Goal: Task Accomplishment & Management: Use online tool/utility

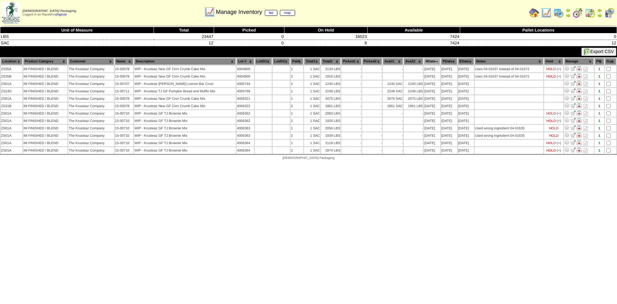
click at [533, 12] on img at bounding box center [534, 13] width 10 height 10
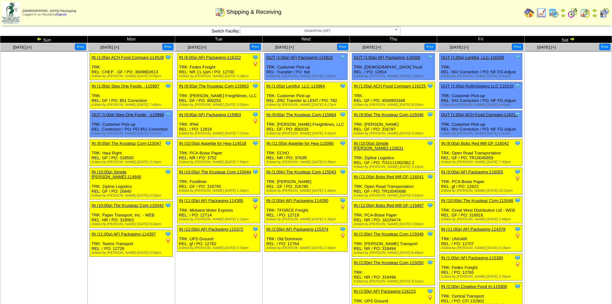
click at [571, 181] on td "Aug 30 [+] Print" at bounding box center [568, 179] width 87 height 273
click at [572, 39] on img at bounding box center [572, 38] width 5 height 5
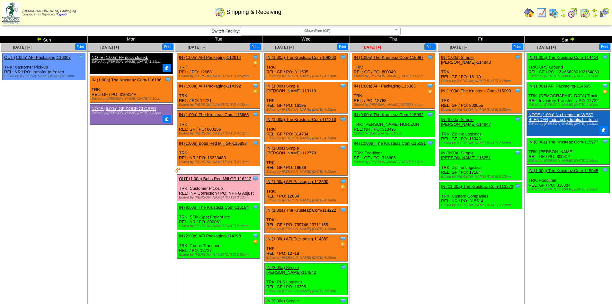
click at [377, 48] on span "[DATE] [+]" at bounding box center [371, 47] width 19 height 4
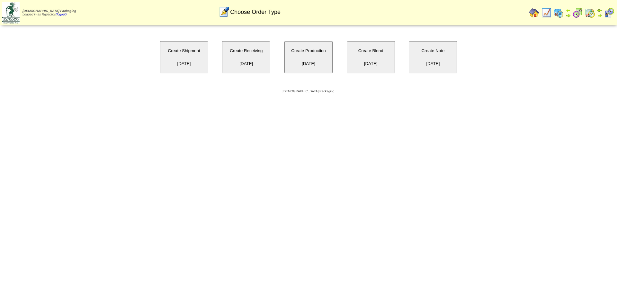
click at [252, 59] on button "Create Receiving 09/04/2025" at bounding box center [246, 57] width 48 height 32
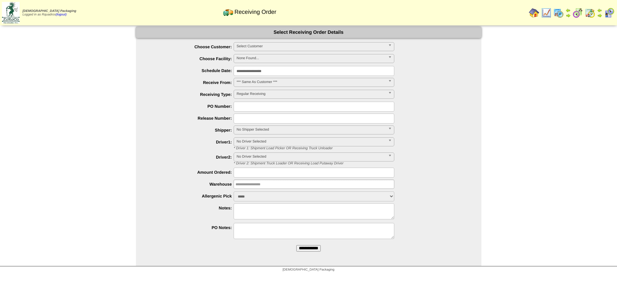
click at [255, 49] on span "Select Customer" at bounding box center [311, 46] width 149 height 8
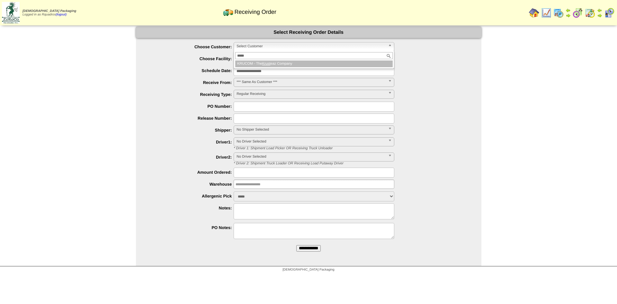
type input "*****"
click at [266, 66] on li "KRUCOM - The Krust eaz Company" at bounding box center [313, 63] width 157 height 7
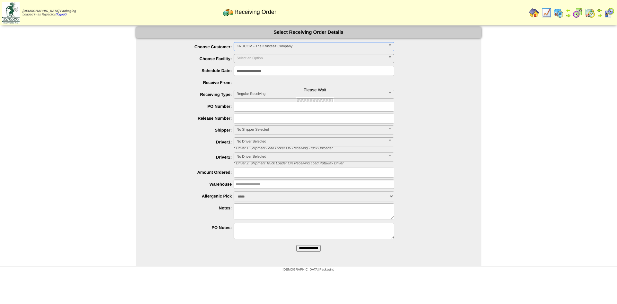
click at [254, 104] on input "text" at bounding box center [314, 107] width 161 height 10
type input "**"
type input "******"
click at [257, 118] on input "text" at bounding box center [314, 118] width 161 height 10
type input "**"
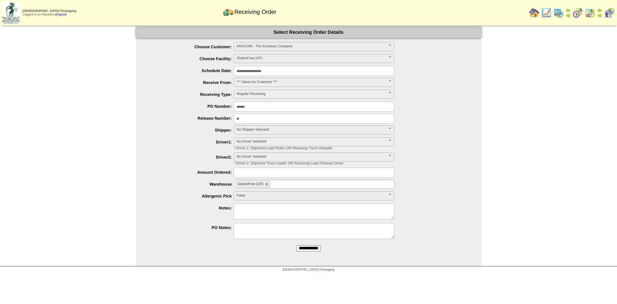
click at [310, 247] on input "**********" at bounding box center [308, 248] width 24 height 6
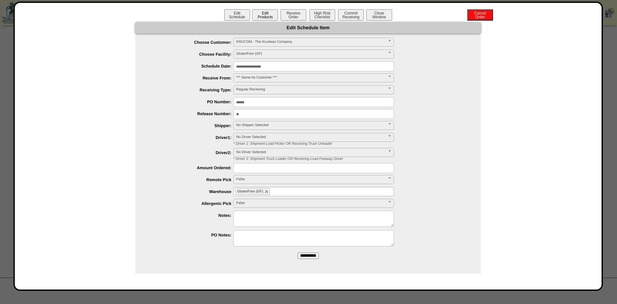
click at [264, 16] on button "Edit Products" at bounding box center [265, 14] width 26 height 11
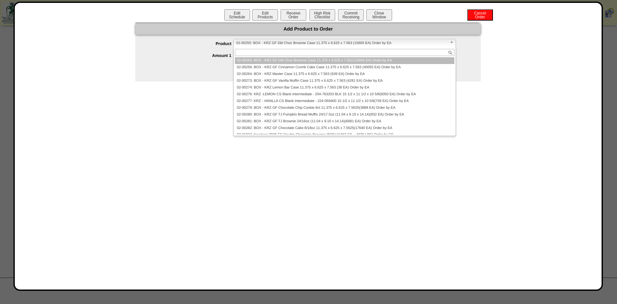
click at [272, 43] on span "02-00255: BOX - KRZ GF Dbl Choc Brownie Case 11.375 x 6.625 x 7.563 (15600 EA) …" at bounding box center [341, 43] width 211 height 8
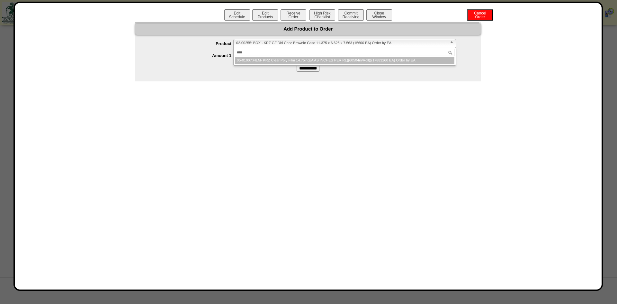
type input "****"
click at [271, 59] on li "05-01007: FILM - KRZ Clear Poly Film 14.75in(EA AS INCHES PER RL)(60504in/Roll)…" at bounding box center [344, 60] width 219 height 7
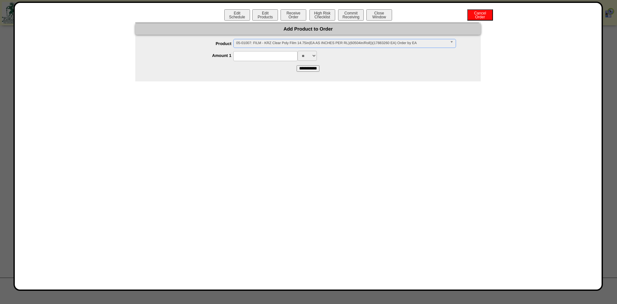
click at [270, 59] on input at bounding box center [265, 56] width 64 height 10
type input "******"
click at [317, 68] on input "**********" at bounding box center [308, 68] width 23 height 6
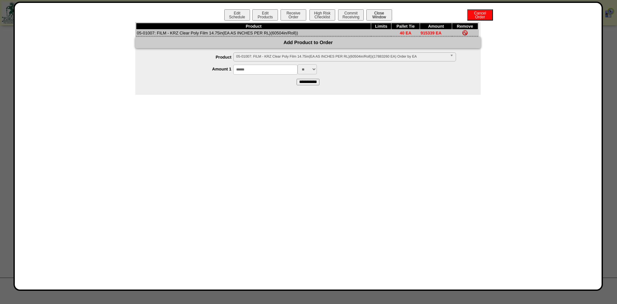
click at [377, 14] on button "Close Window" at bounding box center [379, 14] width 26 height 11
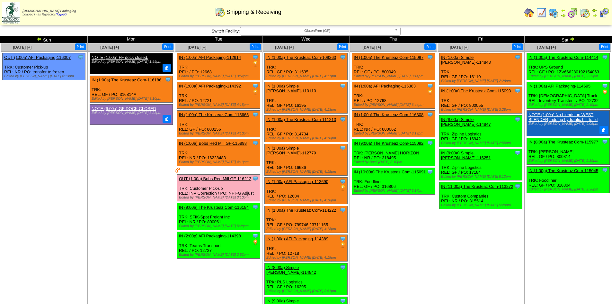
click at [575, 40] on img at bounding box center [572, 38] width 5 height 5
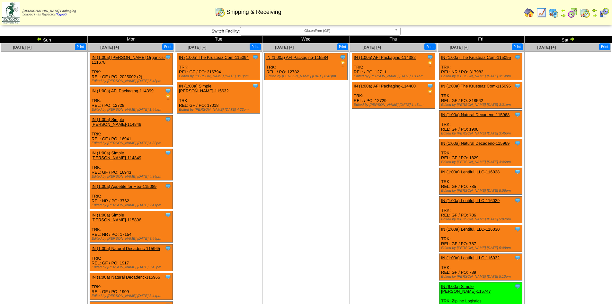
click at [279, 163] on td "[DATE] [+] Print Clone Item IN (1:00a) AFI Packaging-115584 AFI Packaging Sched…" at bounding box center [306, 186] width 87 height 287
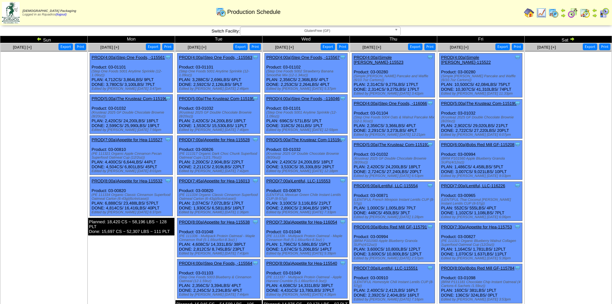
click at [532, 13] on img at bounding box center [529, 13] width 10 height 10
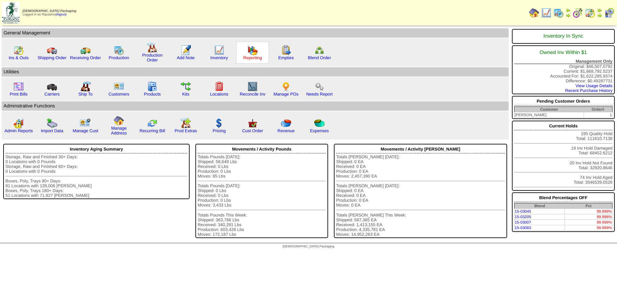
click at [253, 58] on link "Reporting" at bounding box center [252, 57] width 19 height 5
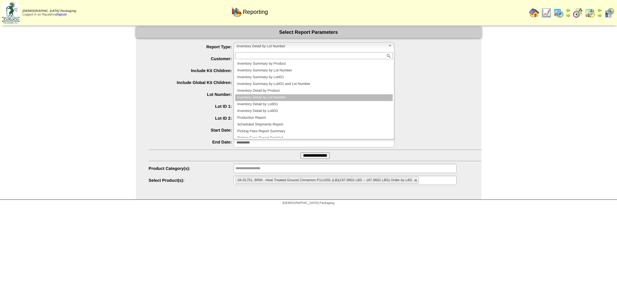
click at [263, 48] on span "Inventory Detail by Lot Number" at bounding box center [311, 46] width 149 height 8
click at [261, 90] on li "Inventory Detail by Product" at bounding box center [313, 90] width 157 height 7
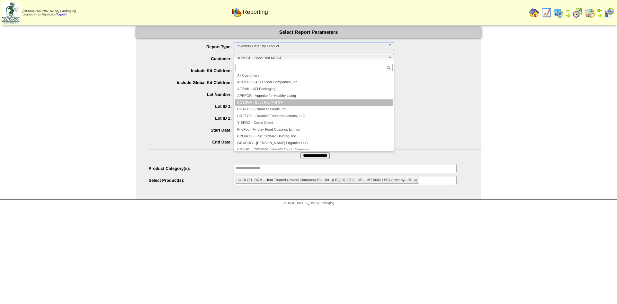
click at [253, 59] on span "BOBSGF - Bobs Red Mill GF" at bounding box center [311, 58] width 149 height 8
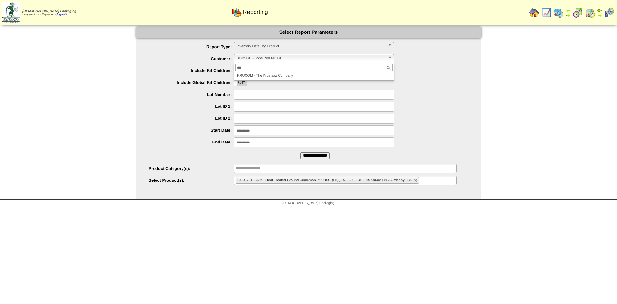
type input "***"
click at [257, 77] on li "KRU COM - The Krusteaz Company" at bounding box center [313, 75] width 157 height 7
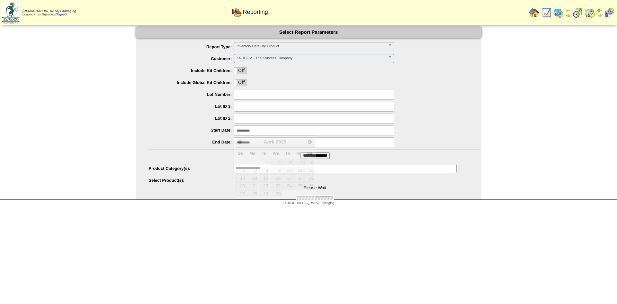
click at [249, 133] on input "**********" at bounding box center [314, 130] width 161 height 10
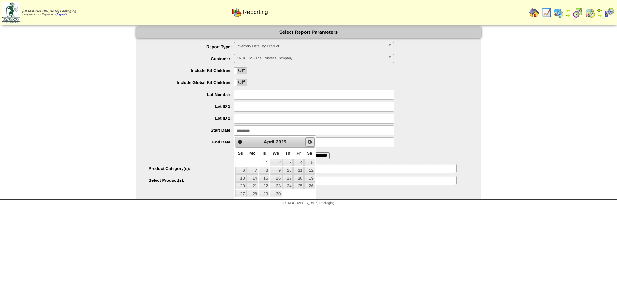
click at [312, 142] on span "Next" at bounding box center [309, 141] width 5 height 5
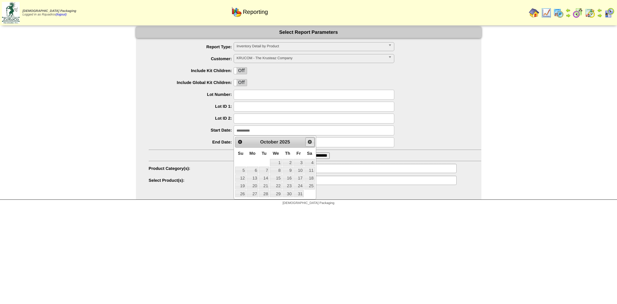
click at [312, 142] on span "Next" at bounding box center [309, 141] width 5 height 5
click at [241, 144] on span "Prev" at bounding box center [239, 141] width 5 height 5
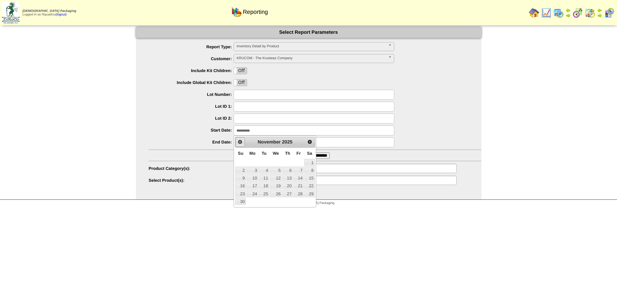
click at [241, 144] on span "Prev" at bounding box center [239, 141] width 5 height 5
click at [255, 185] on link "18" at bounding box center [252, 185] width 12 height 7
type input "**********"
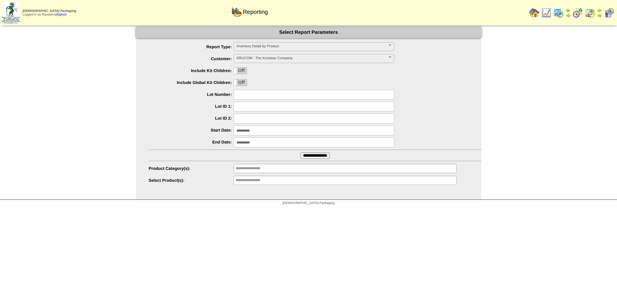
click at [247, 143] on input "**********" at bounding box center [314, 142] width 161 height 10
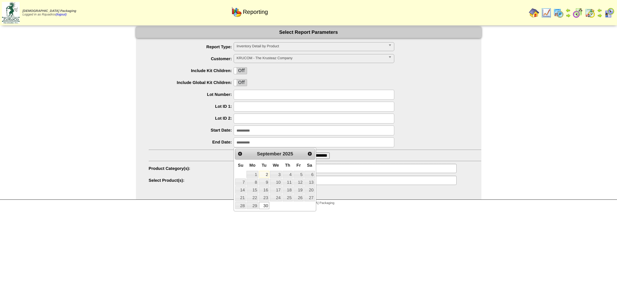
click at [348, 155] on ul "**********" at bounding box center [308, 113] width 345 height 143
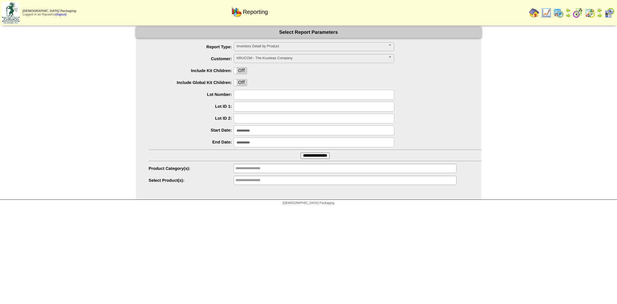
drag, startPoint x: 242, startPoint y: 85, endPoint x: 242, endPoint y: 78, distance: 7.1
click at [242, 85] on label "Off" at bounding box center [240, 82] width 13 height 6
click at [243, 70] on label "Off" at bounding box center [240, 70] width 13 height 6
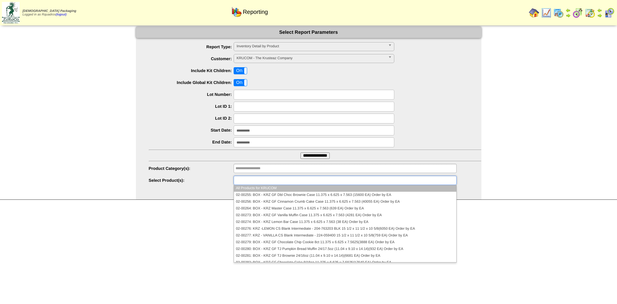
click at [246, 182] on input "text" at bounding box center [256, 180] width 41 height 8
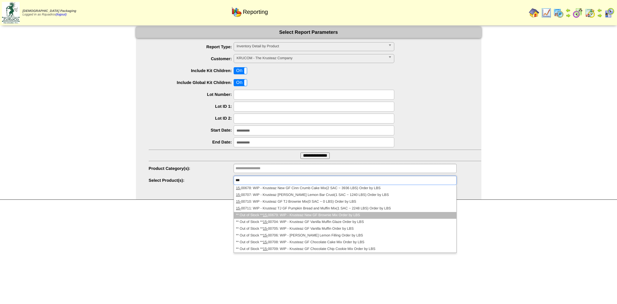
type input "***"
click at [298, 214] on li "** Out of Stock ** 15- 00679: WIP - Krusteaz New GF Brownie Mix Order by LBS" at bounding box center [345, 215] width 222 height 7
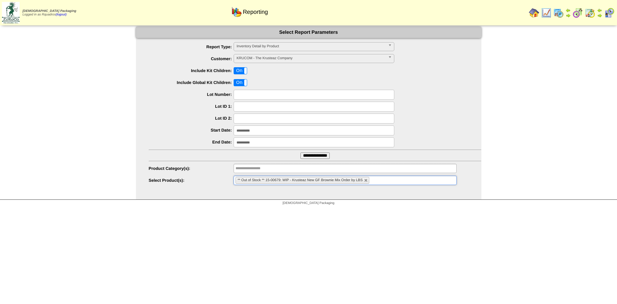
click at [307, 157] on input "**********" at bounding box center [314, 155] width 29 height 6
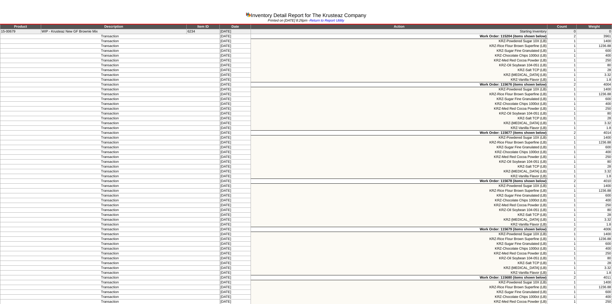
drag, startPoint x: 611, startPoint y: 299, endPoint x: 0, endPoint y: 31, distance: 666.6
copy tbody "15-00679 WIP - Krusteaz New GF Brownie Mix 6234 08/18/25 Starting Inventory 0 0…"
click at [23, 3] on div at bounding box center [306, 13] width 612 height 27
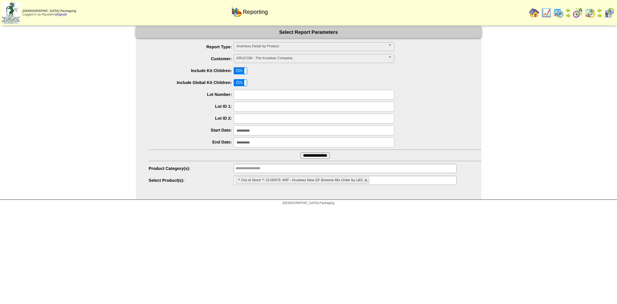
click at [559, 12] on img at bounding box center [558, 13] width 10 height 10
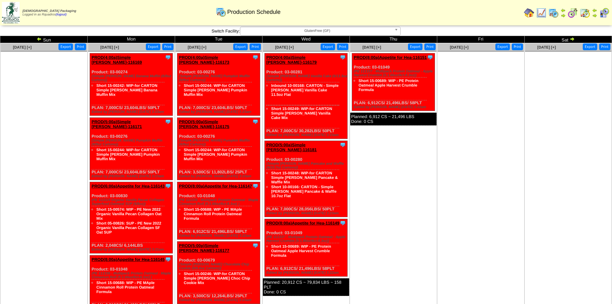
click at [38, 38] on img at bounding box center [39, 38] width 5 height 5
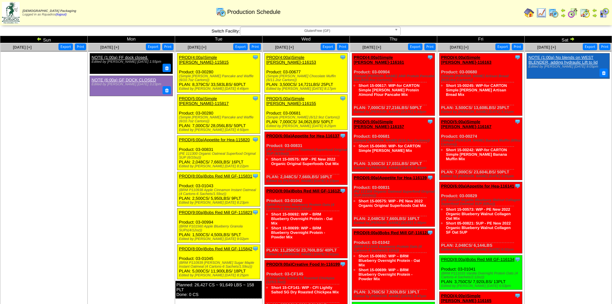
click at [38, 38] on img at bounding box center [39, 38] width 5 height 5
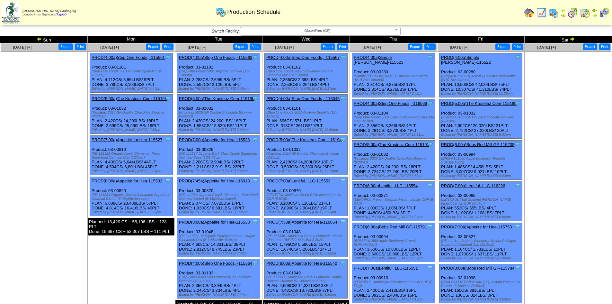
click at [558, 146] on ul at bounding box center [568, 99] width 86 height 96
click at [39, 39] on img at bounding box center [39, 38] width 5 height 5
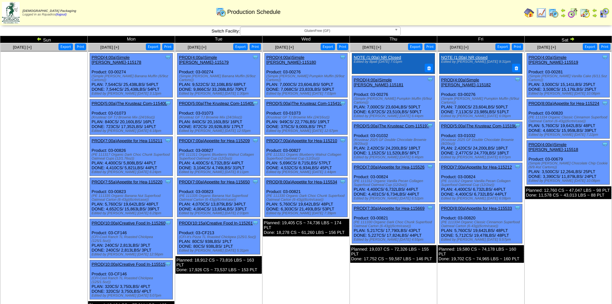
click at [304, 246] on td "[DATE] [+] Print Export Clone Item PROD(4:00a)Simple [PERSON_NAME]-115180 Simpl…" at bounding box center [306, 181] width 87 height 276
click at [409, 123] on link "PROD(5:00a)The Krusteaz Com-115197" at bounding box center [392, 125] width 76 height 5
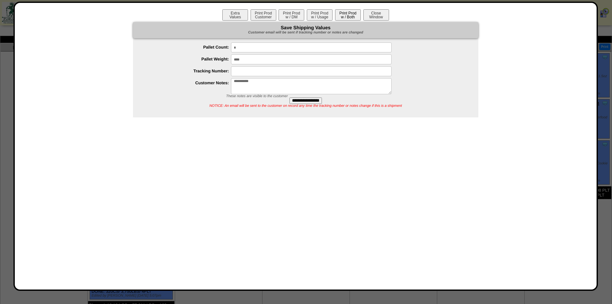
click at [344, 14] on button "Print Prod w / Both" at bounding box center [348, 14] width 26 height 11
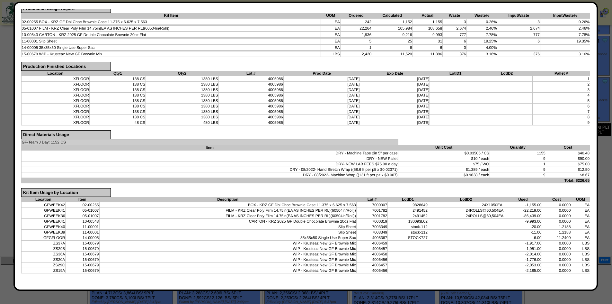
scroll to position [63, 0]
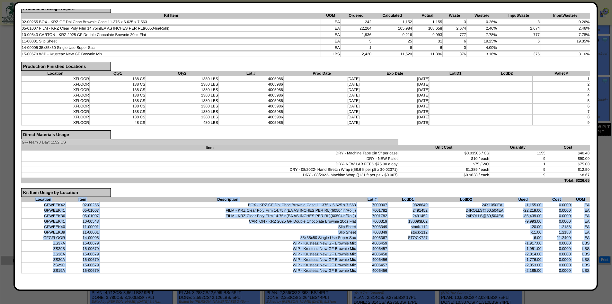
drag, startPoint x: 584, startPoint y: 271, endPoint x: 34, endPoint y: 201, distance: 554.3
click at [34, 201] on table "Location Item Description Lot # LotID1 LotID2 Used Cost UOM GFWEEK42 02-00255 B…" at bounding box center [305, 235] width 569 height 76
copy table "Location Item Description Lot # LotID1 LotID2 Used Cost UOM GFWEEK42 02-00255 B…"
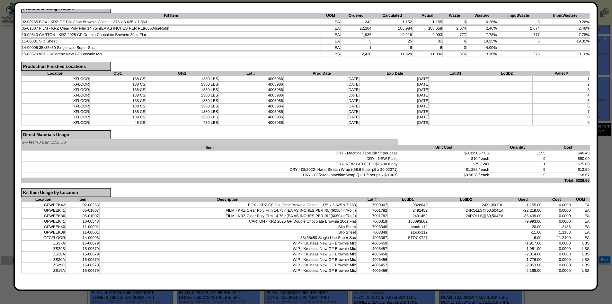
click at [276, 84] on td "4005986" at bounding box center [251, 83] width 65 height 5
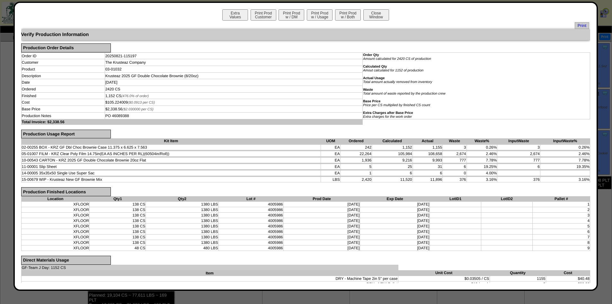
scroll to position [0, 0]
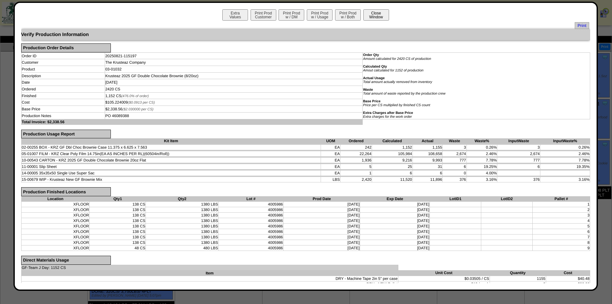
click at [373, 12] on button "Close Window" at bounding box center [376, 14] width 26 height 11
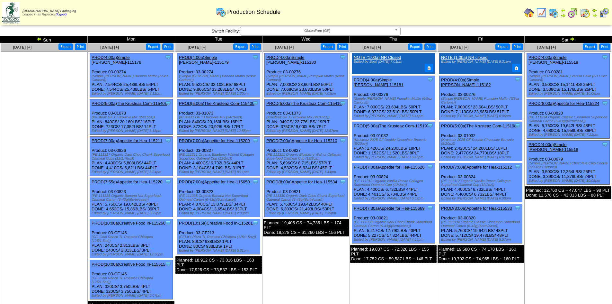
click at [572, 219] on td "[DATE] [+] Print Export Clone Item PROD(4:00a)Simple [PERSON_NAME]-115519 Simpl…" at bounding box center [568, 181] width 87 height 276
click at [473, 123] on link "PROD(5:00a)The Krusteaz Com-115198" at bounding box center [479, 125] width 76 height 5
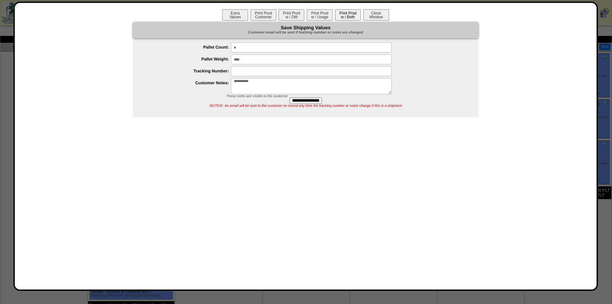
click at [349, 16] on button "Print Prod w / Both" at bounding box center [348, 14] width 26 height 11
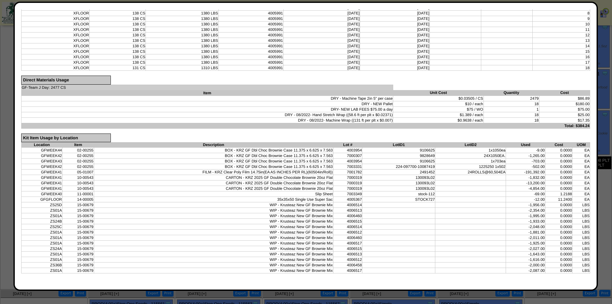
scroll to position [31, 0]
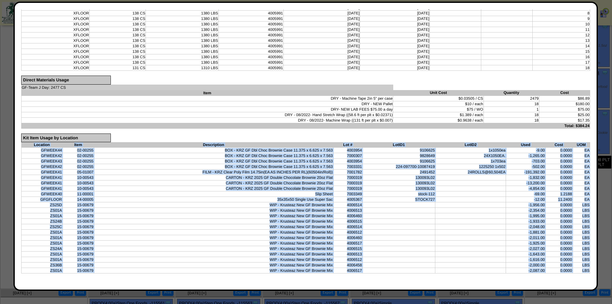
drag, startPoint x: 585, startPoint y: 271, endPoint x: 25, endPoint y: 146, distance: 573.4
click at [25, 146] on table "Location Item Description Lot # LotID1 LotID2 Used Cost UOM GFWEEK44 02-00255 B…" at bounding box center [305, 207] width 569 height 131
copy table "Location Item Description Lot # LotID1 LotID2 Used Cost UOM GFWEEK44 02-00255 B…"
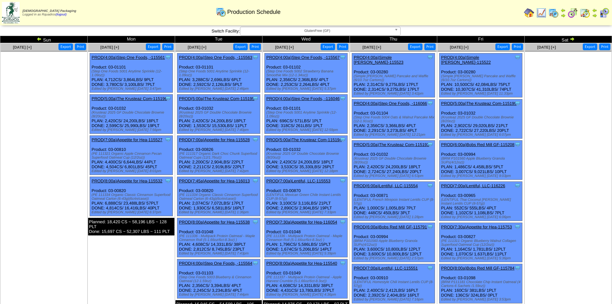
click at [552, 149] on td "Aug 30 [+] Print Export" at bounding box center [568, 226] width 87 height 366
click at [109, 97] on link "PROD(5:00a)The Krusteaz Com-115196" at bounding box center [130, 98] width 76 height 5
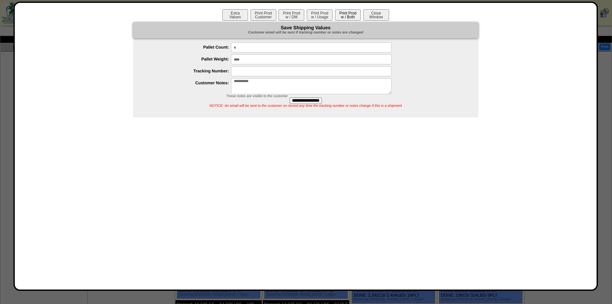
click at [354, 14] on button "Print Prod w / Both" at bounding box center [348, 14] width 26 height 11
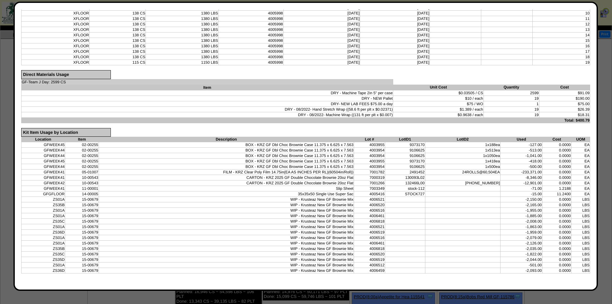
scroll to position [13, 0]
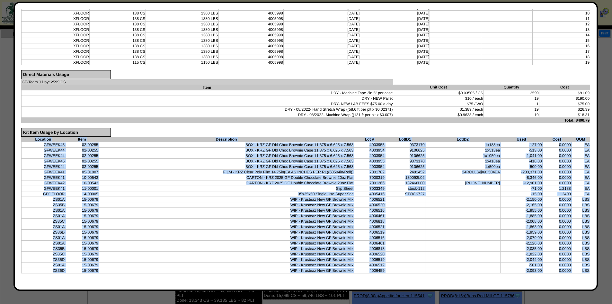
drag, startPoint x: 584, startPoint y: 270, endPoint x: 20, endPoint y: 141, distance: 578.4
click at [20, 141] on div "Extra Values Print Prod Customer Print Prod w / DM Print Prod w / Usage Print P…" at bounding box center [305, 146] width 585 height 289
copy form "Location Item Description Lot # LotID1 LotID2 Used Cost UOM GFWEEK45 02-00255 B…"
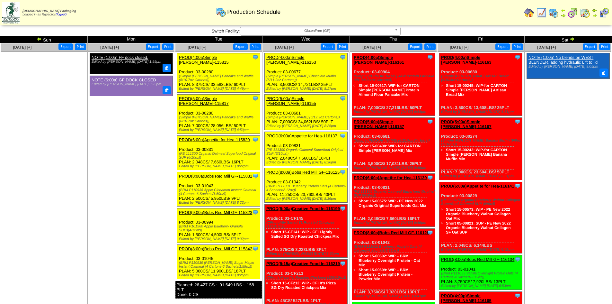
click at [560, 128] on ul "Clone Item NOTE (1:00a) No blends on WEST BLENDER, adding hydraulic Lift to lid…" at bounding box center [568, 101] width 86 height 96
click at [41, 39] on img at bounding box center [39, 38] width 5 height 5
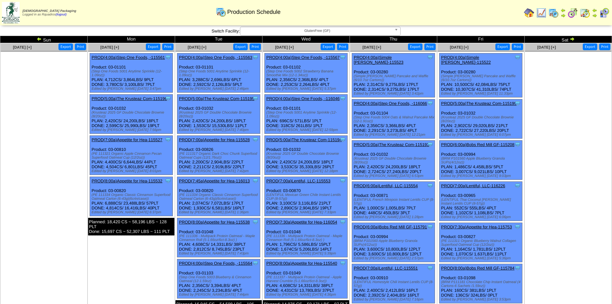
click at [221, 100] on link "PROD(5:00a)The Krusteaz Com-115195" at bounding box center [217, 98] width 76 height 5
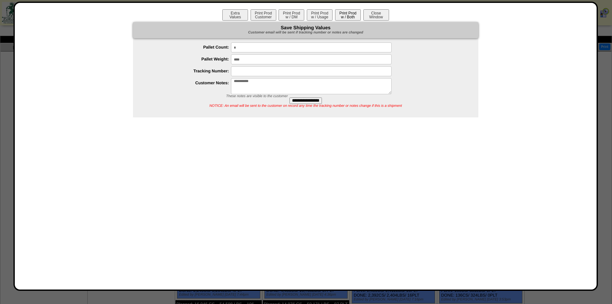
click at [354, 19] on button "Print Prod w / Both" at bounding box center [348, 14] width 26 height 11
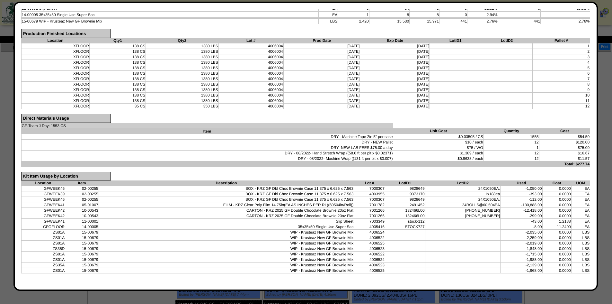
scroll to position [0, 0]
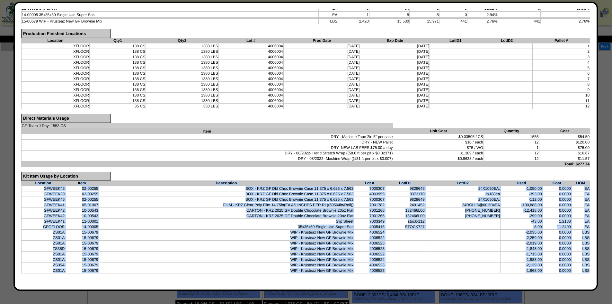
drag, startPoint x: 584, startPoint y: 270, endPoint x: 25, endPoint y: 183, distance: 565.9
click at [25, 183] on table "Location Item Description Lot # LotID1 LotID2 Used Cost UOM GFWEEK46 02-00255 B…" at bounding box center [305, 226] width 569 height 93
copy table "Location Item Description Lot # LotID1 LotID2 Used Cost UOM GFWEEK46 02-00255 B…"
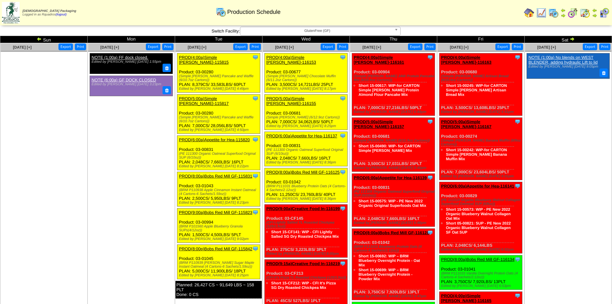
click at [37, 39] on img at bounding box center [39, 38] width 5 height 5
click at [43, 84] on ul at bounding box center [44, 99] width 86 height 96
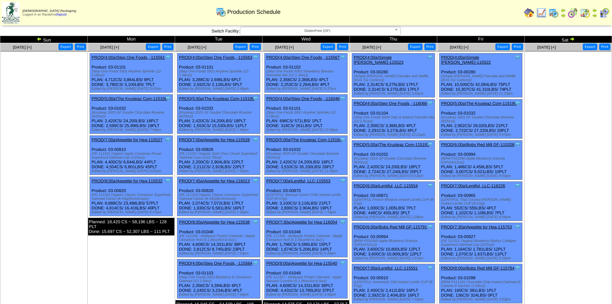
click at [43, 84] on ul at bounding box center [44, 99] width 86 height 96
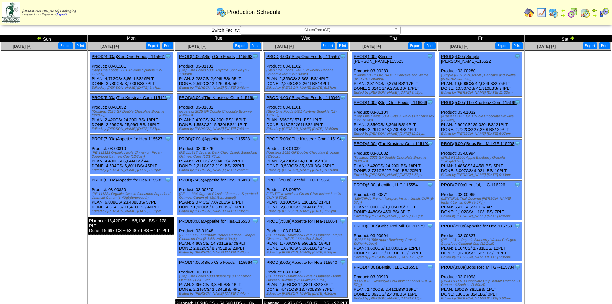
scroll to position [2, 0]
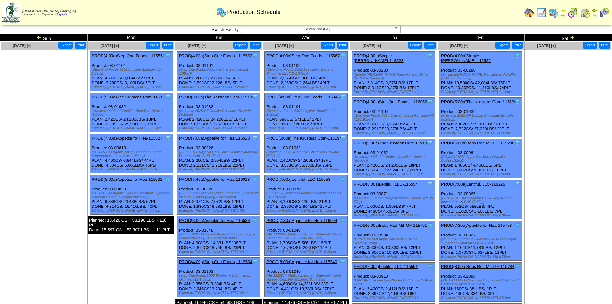
click at [290, 139] on link "PROD(5:00a)The Krusteaz Com-115194" at bounding box center [304, 138] width 76 height 5
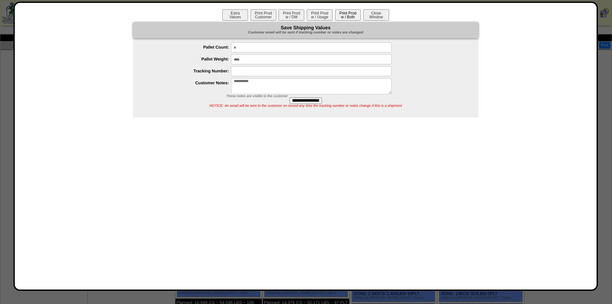
click at [350, 15] on button "Print Prod w / Both" at bounding box center [348, 14] width 26 height 11
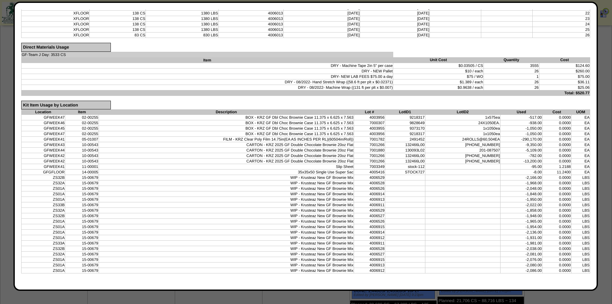
scroll to position [91, 0]
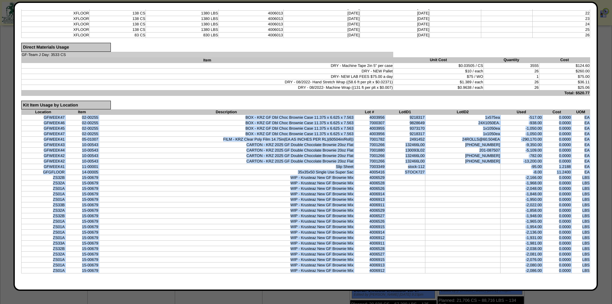
drag, startPoint x: 585, startPoint y: 270, endPoint x: 33, endPoint y: 118, distance: 572.6
click at [33, 118] on tbody "GFWEEK47 02-00255 BOX - KRZ GF Dbl Choc Brownie Case 11.375 x 6.625 x 7.563 400…" at bounding box center [305, 194] width 569 height 158
copy tbody "GFWEEK47 02-00255 BOX - KRZ GF Dbl Choc Brownie Case 11.375 x 6.625 x 7.563 400…"
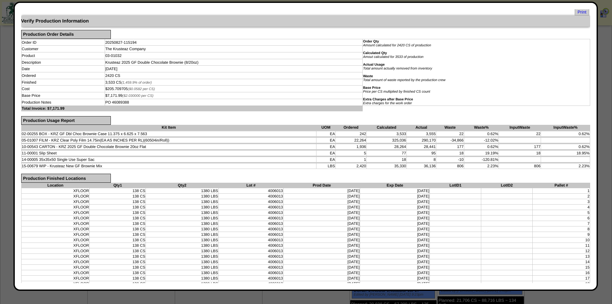
scroll to position [0, 0]
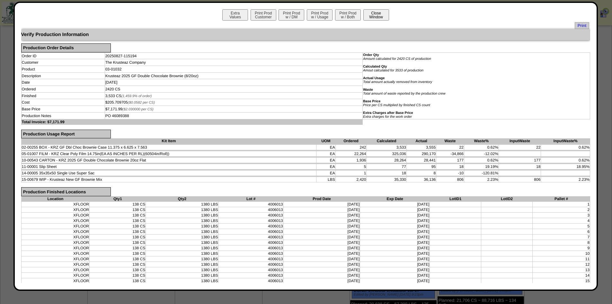
click at [377, 19] on button "Close Window" at bounding box center [376, 14] width 26 height 11
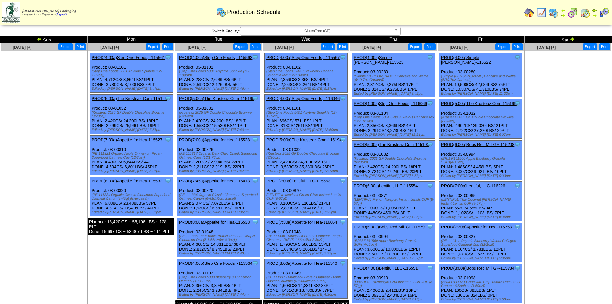
click at [562, 186] on td "[DATE] [+] Print Export" at bounding box center [568, 226] width 87 height 366
click at [406, 142] on link "PROD(5:00a)The Krusteaz Com-115193" at bounding box center [392, 144] width 76 height 5
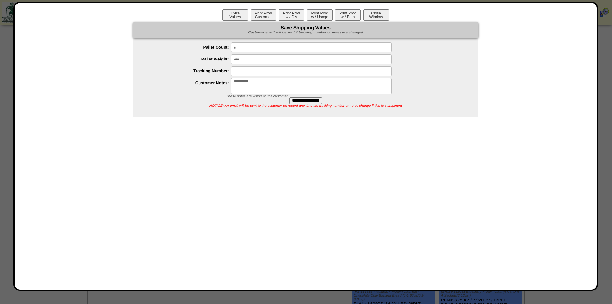
scroll to position [32, 0]
click at [342, 19] on button "Print Prod w / Both" at bounding box center [348, 14] width 26 height 11
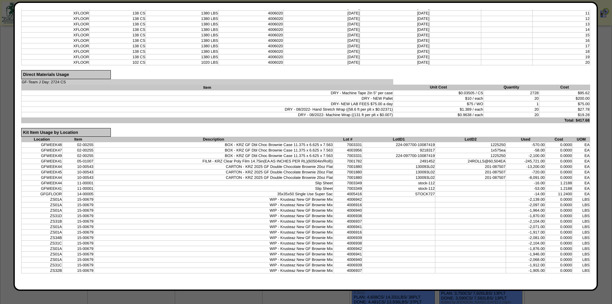
scroll to position [40, 0]
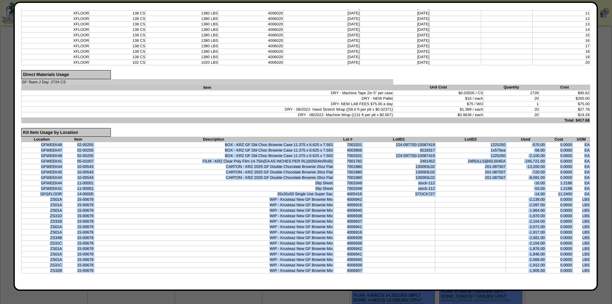
drag, startPoint x: 584, startPoint y: 270, endPoint x: 27, endPoint y: 142, distance: 571.4
click at [27, 142] on tbody "GFWEEK48 02-00255 BOX - KRZ GF Dbl Choc Brownie Case 11.375 x 6.625 x 7.563 700…" at bounding box center [305, 207] width 569 height 131
copy tbody "GFWEEK48 02-00255 BOX - KRZ GF Dbl Choc Brownie Case 11.375 x 6.625 x 7.563 700…"
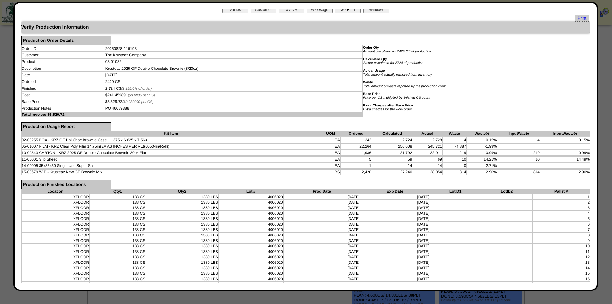
scroll to position [0, 0]
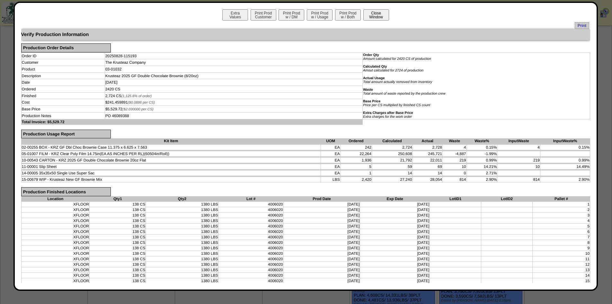
click at [366, 14] on button "Close Window" at bounding box center [376, 14] width 26 height 11
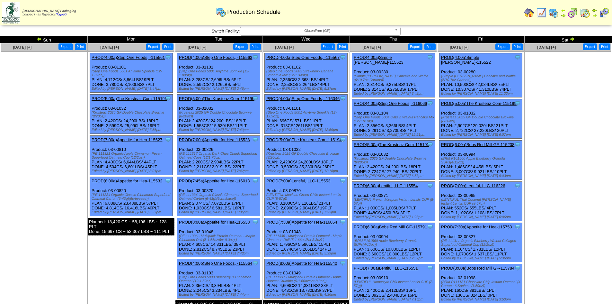
click at [576, 216] on td "[DATE] [+] Print Export" at bounding box center [568, 226] width 87 height 366
click at [467, 101] on link "PROD(5:00a)The Krusteaz Com-115199" at bounding box center [479, 103] width 76 height 5
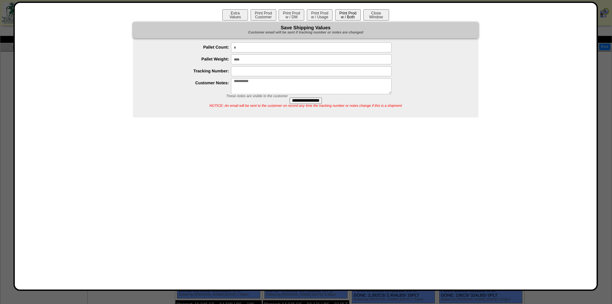
click at [349, 11] on button "Print Prod w / Both" at bounding box center [348, 14] width 26 height 11
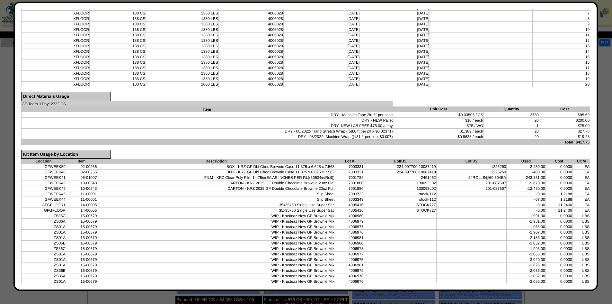
scroll to position [240, 0]
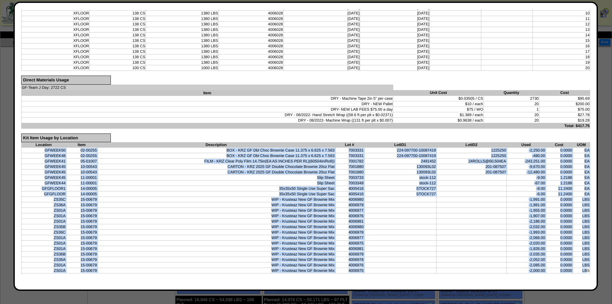
drag, startPoint x: 584, startPoint y: 271, endPoint x: 41, endPoint y: 151, distance: 555.9
click at [41, 151] on tbody "GFWEEK50 02-00255 BOX - KRZ GF Dbl Choc Brownie Case 11.375 x 6.625 x 7.563 700…" at bounding box center [305, 211] width 569 height 126
copy tbody "GFWEEK50 02-00255 BOX - KRZ GF Dbl Choc Brownie Case 11.375 x 6.625 x 7.563 700…"
